Goal: Task Accomplishment & Management: Use online tool/utility

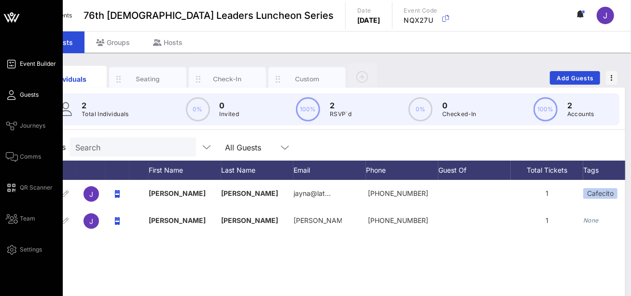
click at [30, 67] on span "Event Builder" at bounding box center [38, 63] width 36 height 9
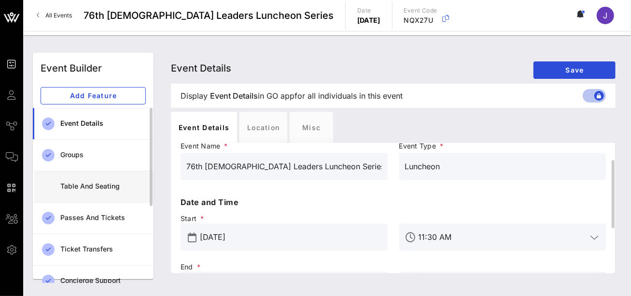
scroll to position [22, 0]
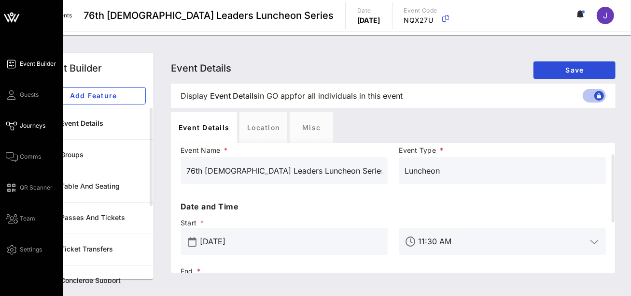
click at [10, 125] on icon at bounding box center [12, 125] width 12 height 1
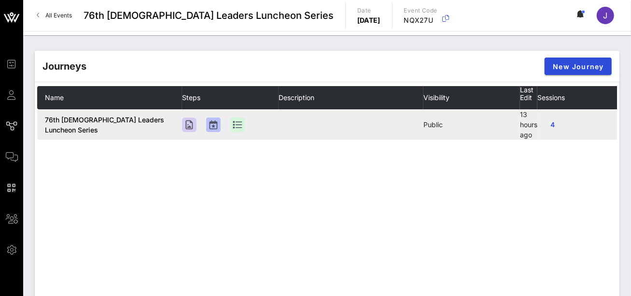
click at [602, 125] on td "4" at bounding box center [586, 124] width 97 height 30
click at [564, 124] on button "4" at bounding box center [553, 124] width 31 height 17
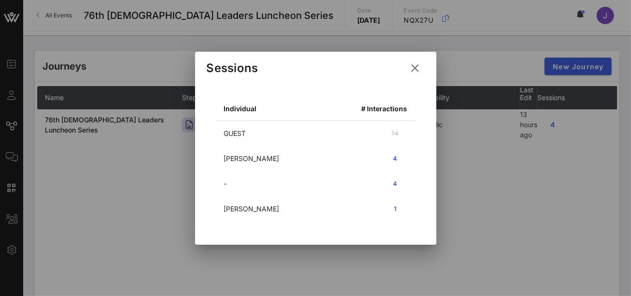
click at [418, 64] on icon at bounding box center [415, 67] width 14 height 15
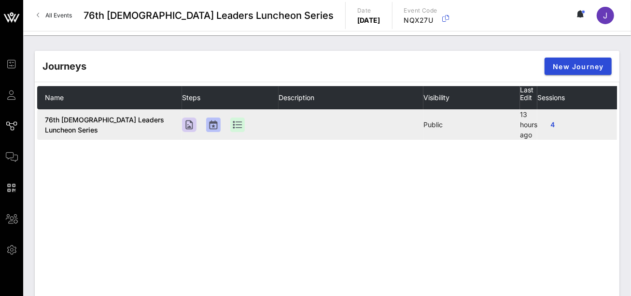
scroll to position [0, 42]
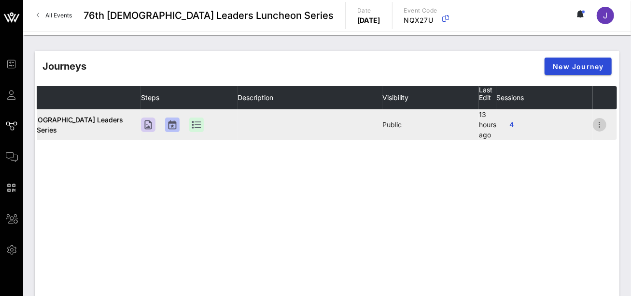
click at [599, 123] on icon "button" at bounding box center [600, 125] width 12 height 12
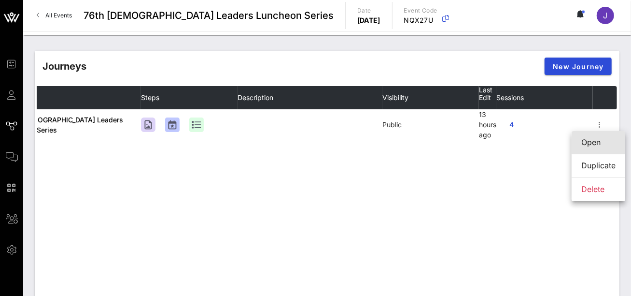
click at [593, 144] on div "Open" at bounding box center [598, 142] width 34 height 9
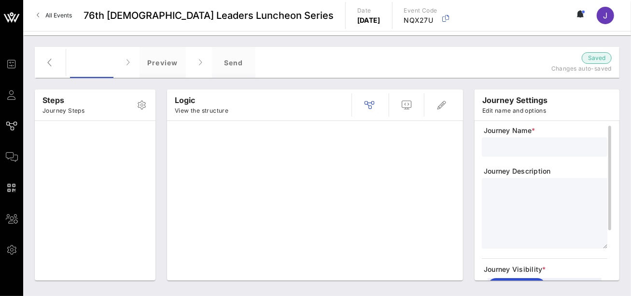
type input "76th [DEMOGRAPHIC_DATA] Leaders Luncheon Series"
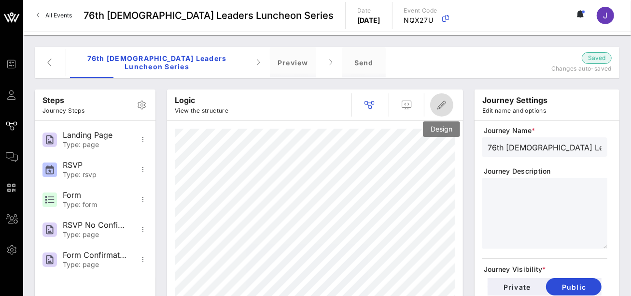
click at [443, 108] on icon "button" at bounding box center [442, 105] width 12 height 12
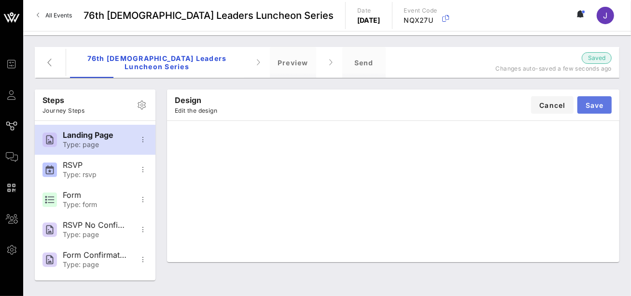
click at [592, 103] on span "Save" at bounding box center [594, 105] width 19 height 8
